Goal: Find specific page/section: Find specific page/section

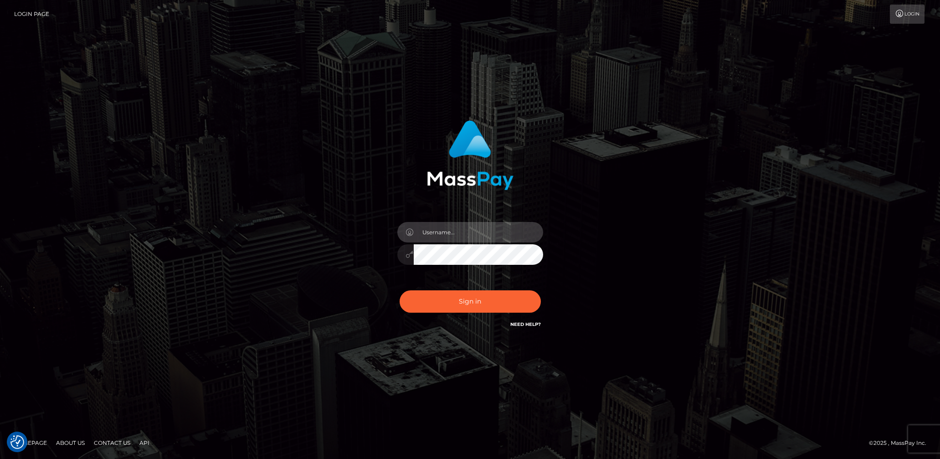
click at [460, 231] on input "text" at bounding box center [478, 232] width 129 height 20
type input "lady.v"
click at [477, 306] on button "Sign in" at bounding box center [470, 301] width 141 height 22
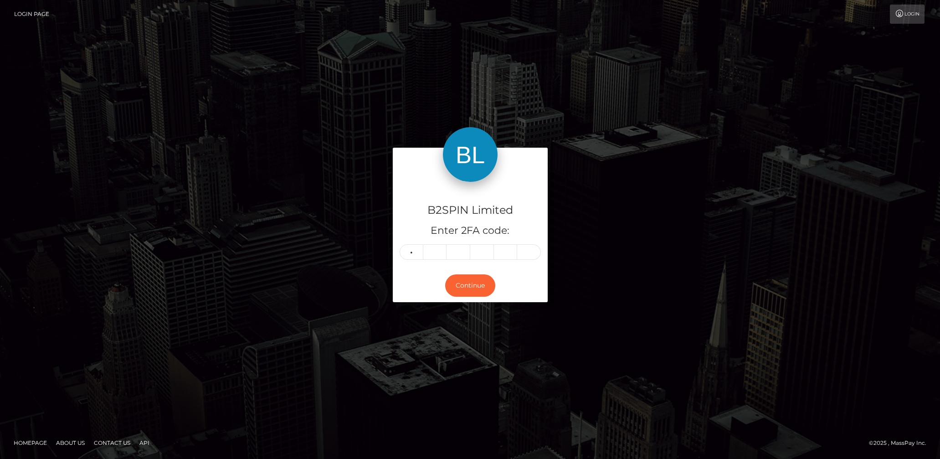
type input "7"
type input "6"
type input "5"
type input "4"
type input "6"
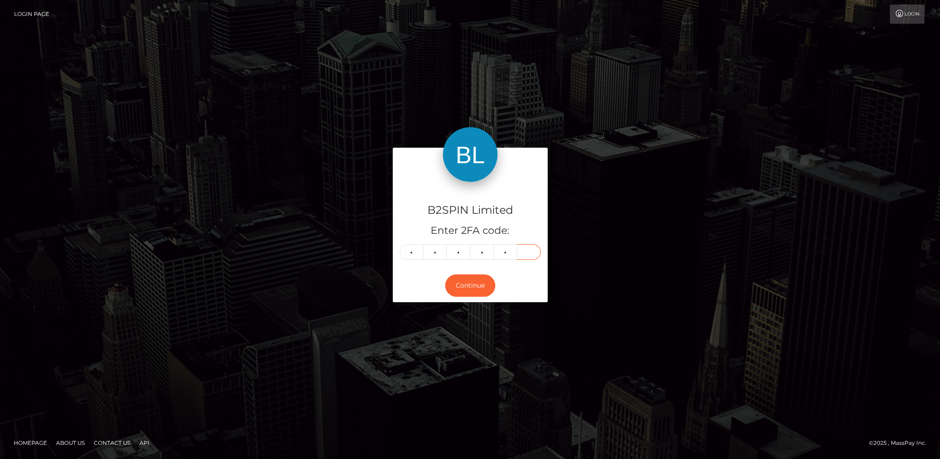
type input "2"
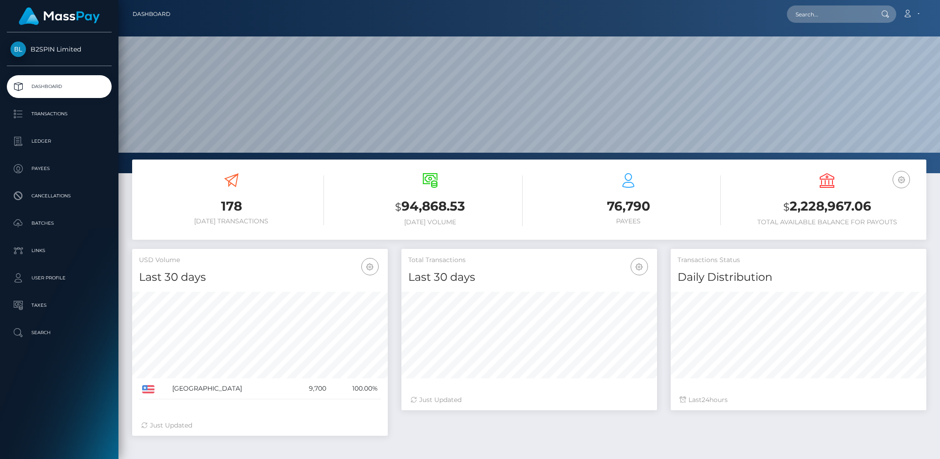
scroll to position [161, 256]
click at [806, 7] on input "text" at bounding box center [830, 13] width 86 height 17
paste input "ed63c3df-6ad1-440b-b5f6-865c265ad308"
click at [832, 10] on input "ed63c3df-6ad1-440b-b5f6-865c265ad308" at bounding box center [830, 13] width 86 height 17
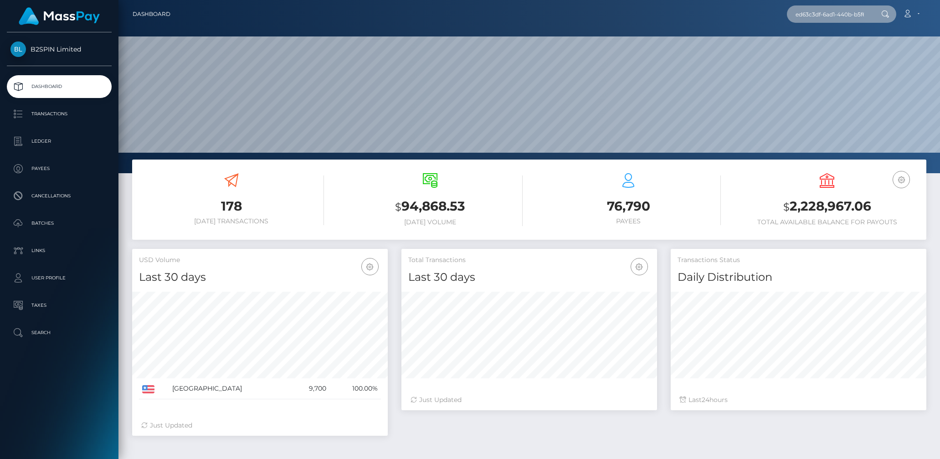
click at [832, 10] on input "ed63c3df-6ad1-440b-b5f6-865c265ad308" at bounding box center [830, 13] width 86 height 17
paste input "3228960"
type input "3228960"
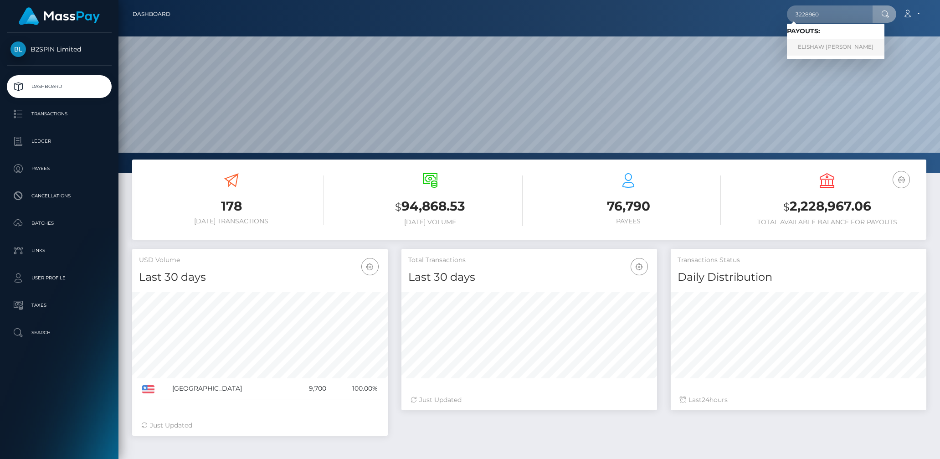
click at [825, 43] on link "ELISHAW ARLENE SEARCY" at bounding box center [835, 47] width 97 height 17
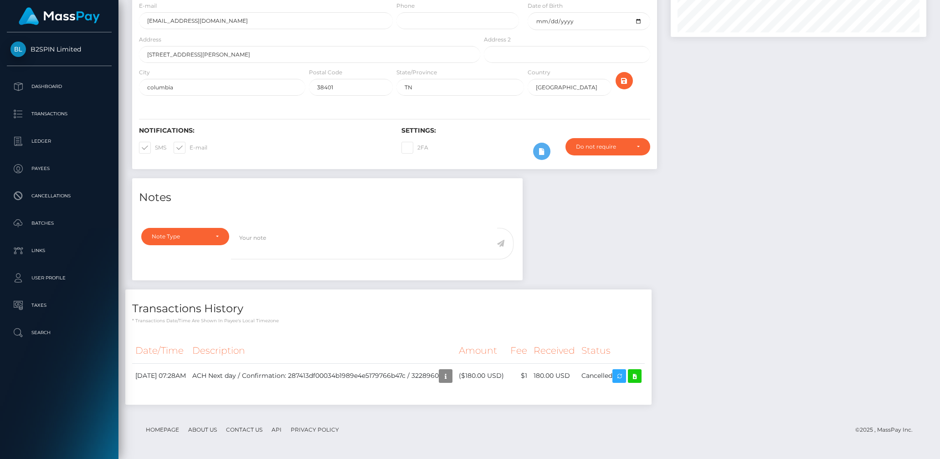
scroll to position [109, 256]
